Goal: Task Accomplishment & Management: Manage account settings

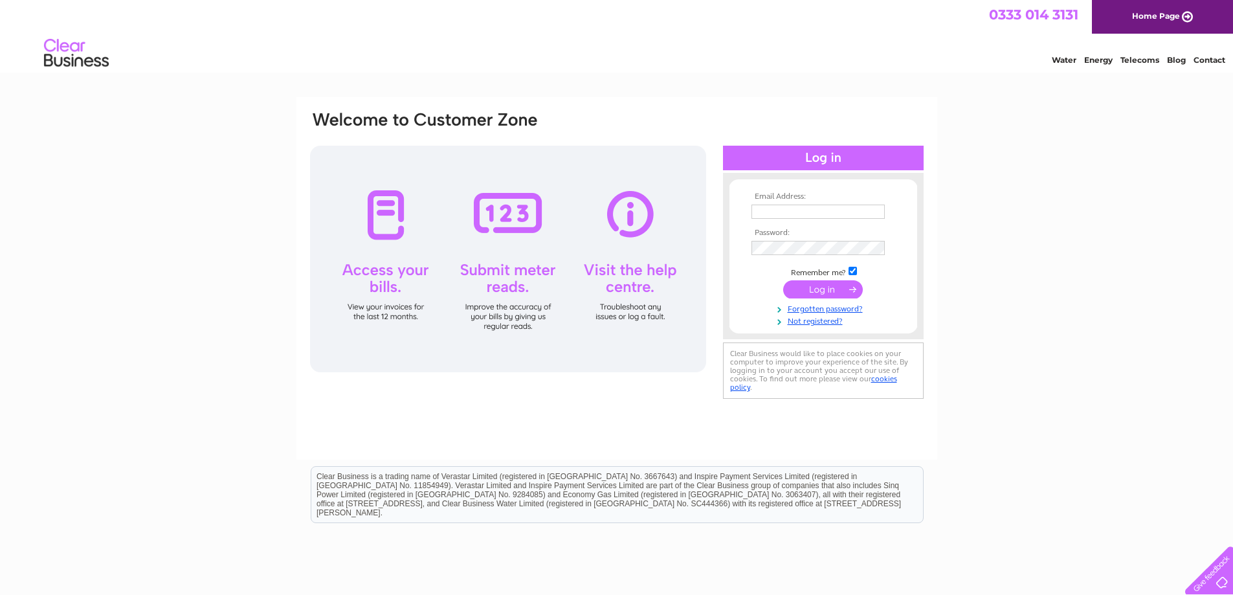
click at [784, 212] on input "text" at bounding box center [818, 212] width 133 height 14
click at [667, 112] on div at bounding box center [493, 128] width 369 height 36
click at [767, 208] on input "text" at bounding box center [819, 213] width 135 height 16
type input "accounts@famousstarhotel.co.uk"
click at [785, 197] on th "Email Address:" at bounding box center [823, 196] width 150 height 9
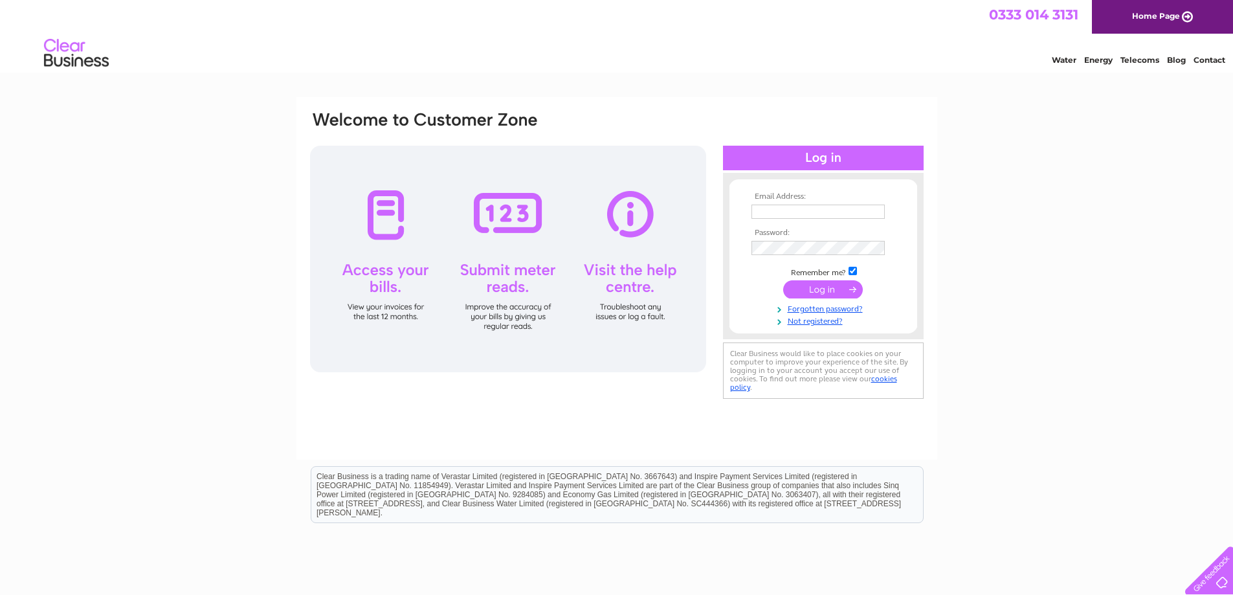
click at [786, 205] on input "text" at bounding box center [818, 212] width 133 height 14
